Goal: Information Seeking & Learning: Find contact information

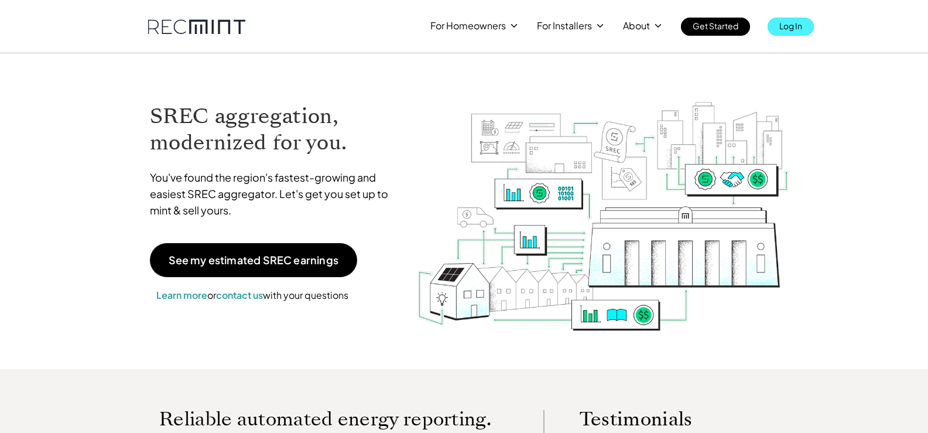
click at [791, 26] on p "Log In" at bounding box center [790, 26] width 23 height 16
click at [781, 22] on p "Log In" at bounding box center [790, 26] width 23 height 16
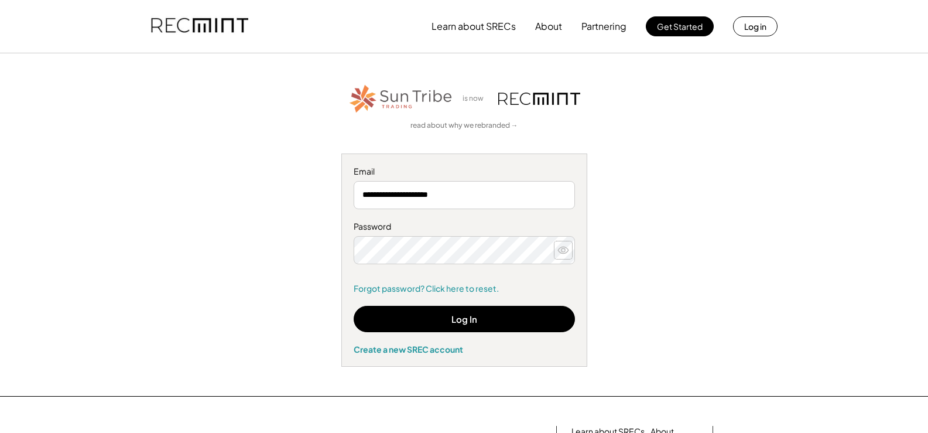
click at [563, 246] on icon at bounding box center [564, 250] width 12 height 12
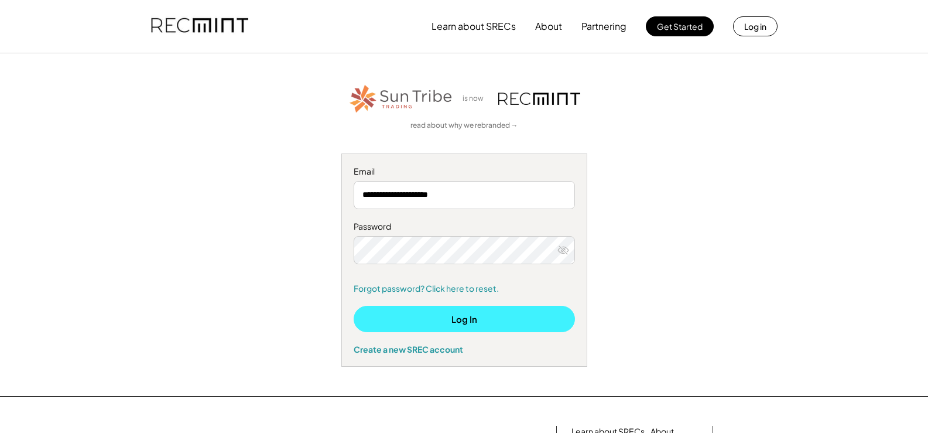
click at [470, 318] on button "Log In" at bounding box center [464, 319] width 221 height 26
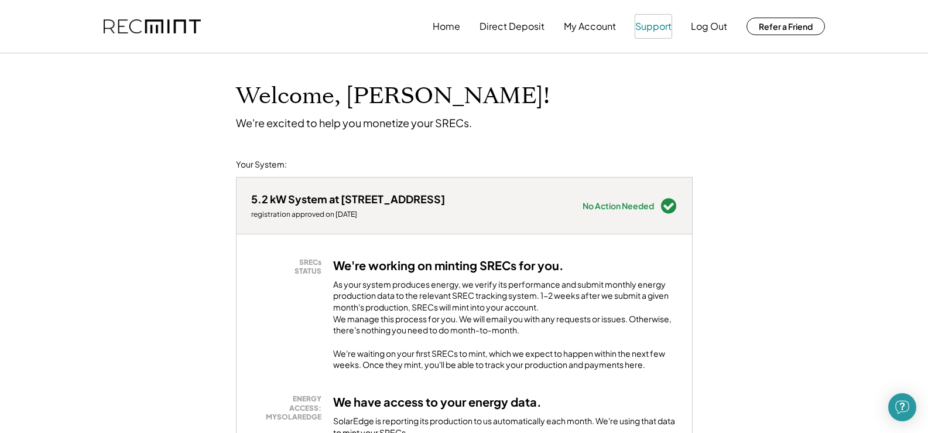
click at [654, 23] on button "Support" at bounding box center [653, 26] width 36 height 23
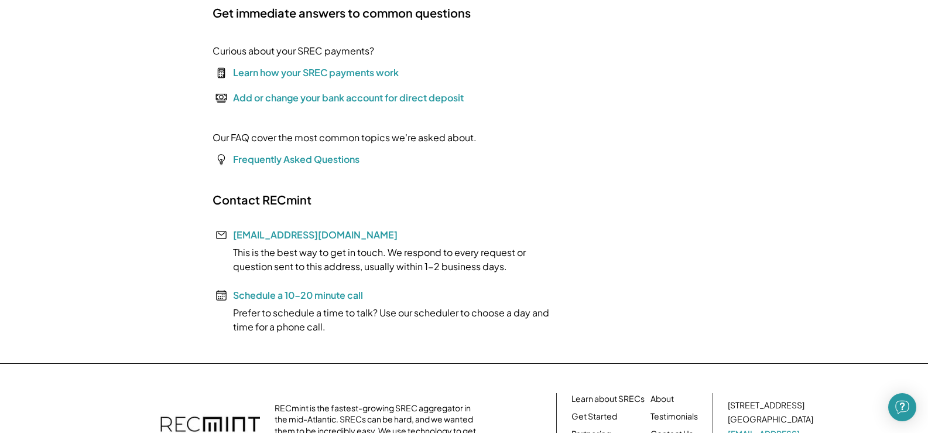
scroll to position [176, 0]
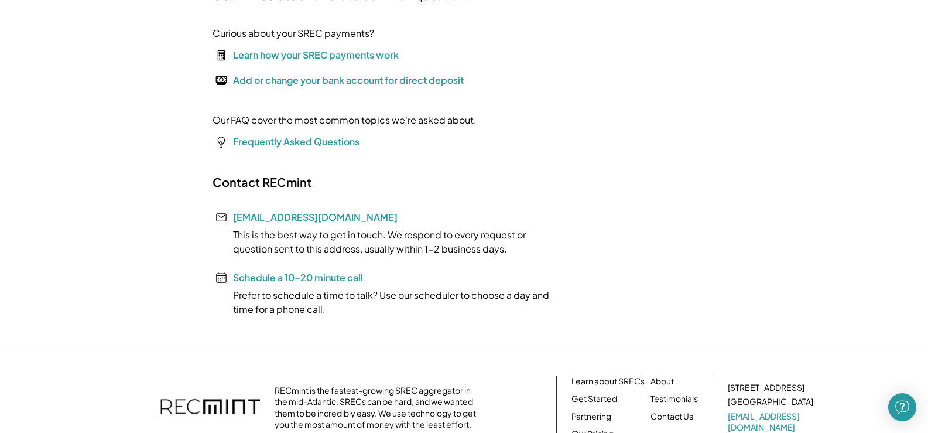
click at [291, 140] on font "Frequently Asked Questions" at bounding box center [296, 141] width 126 height 12
click at [283, 214] on link "[EMAIL_ADDRESS][DOMAIN_NAME]" at bounding box center [315, 217] width 165 height 12
click at [280, 213] on link "[EMAIL_ADDRESS][DOMAIN_NAME]" at bounding box center [315, 217] width 165 height 12
click at [282, 217] on link "[EMAIL_ADDRESS][DOMAIN_NAME]" at bounding box center [315, 217] width 165 height 12
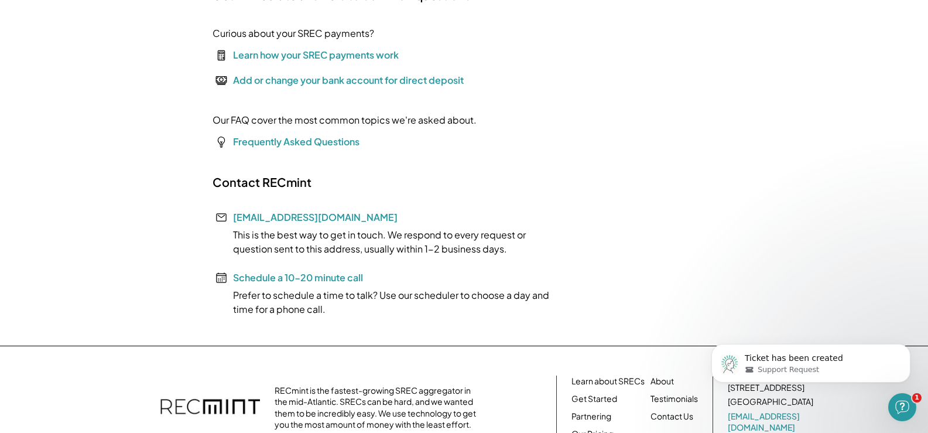
scroll to position [0, 0]
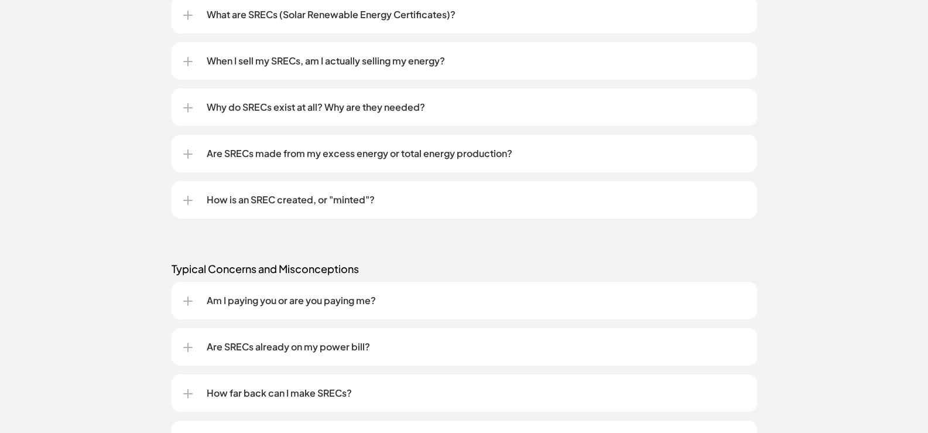
scroll to position [1171, 0]
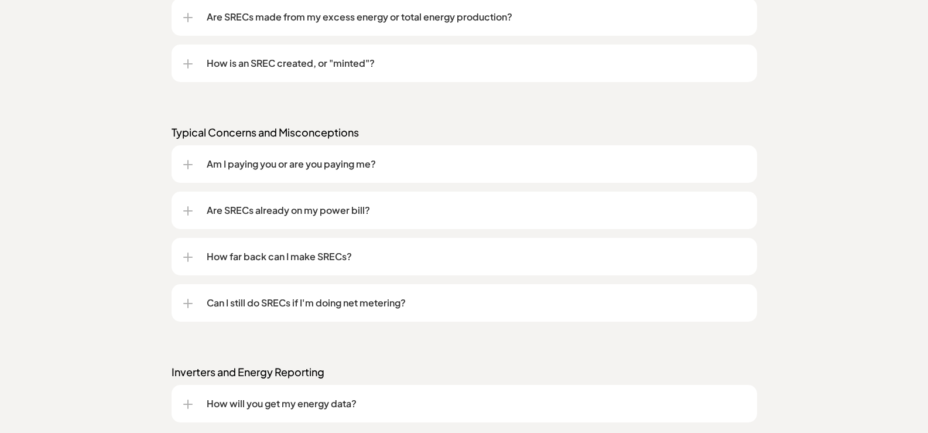
click at [186, 252] on div at bounding box center [187, 256] width 9 height 9
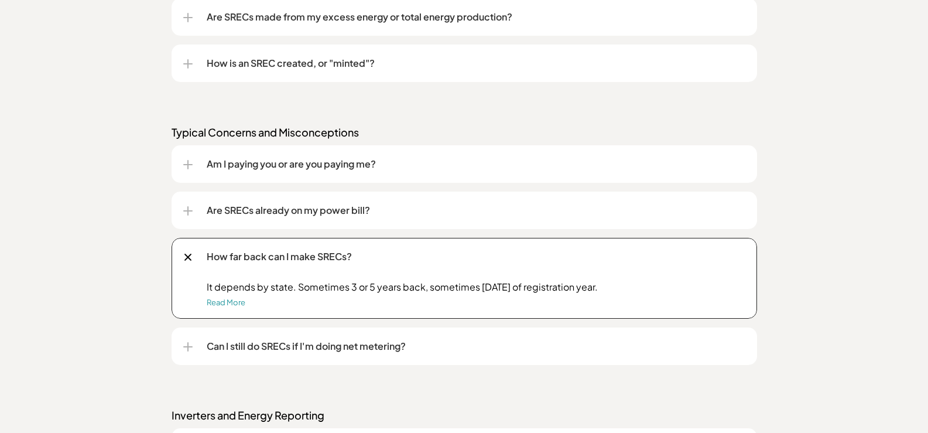
click at [186, 252] on div at bounding box center [187, 256] width 13 height 13
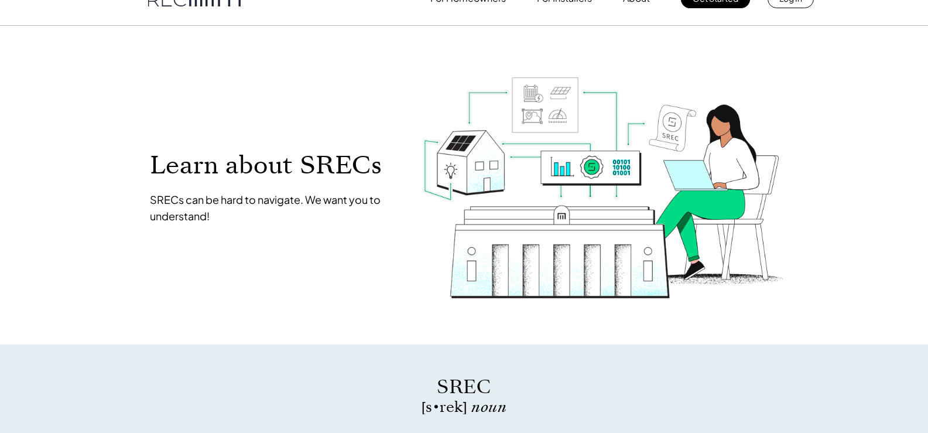
scroll to position [0, 0]
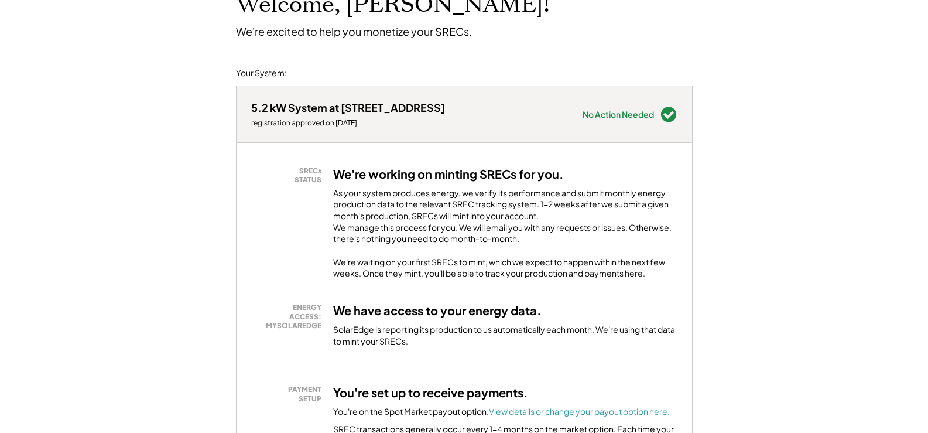
scroll to position [117, 0]
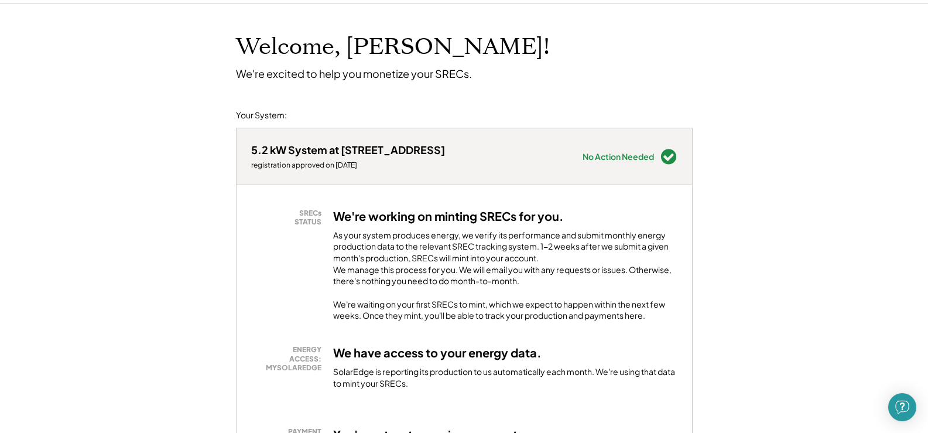
scroll to position [0, 0]
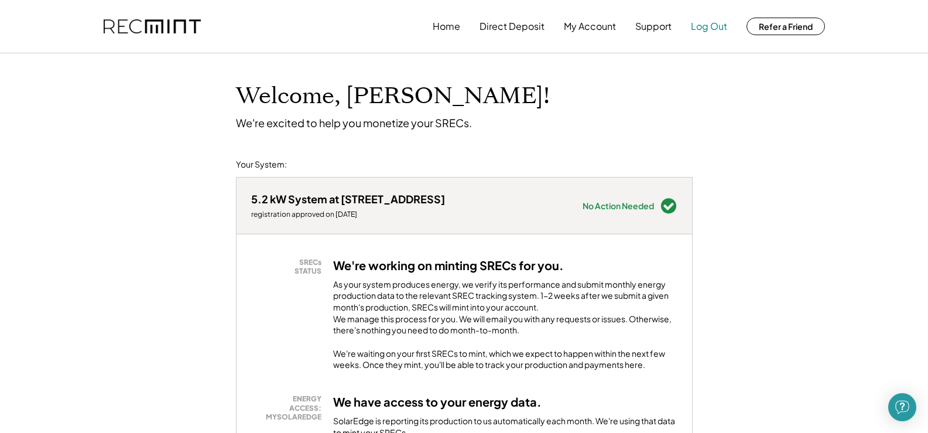
click at [703, 22] on button "Log Out" at bounding box center [709, 26] width 36 height 23
